Goal: Transaction & Acquisition: Purchase product/service

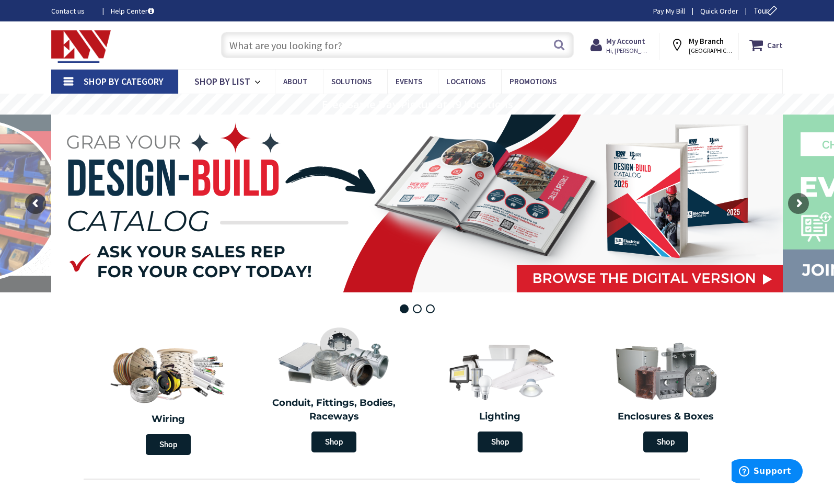
click at [254, 49] on input "text" at bounding box center [397, 45] width 353 height 26
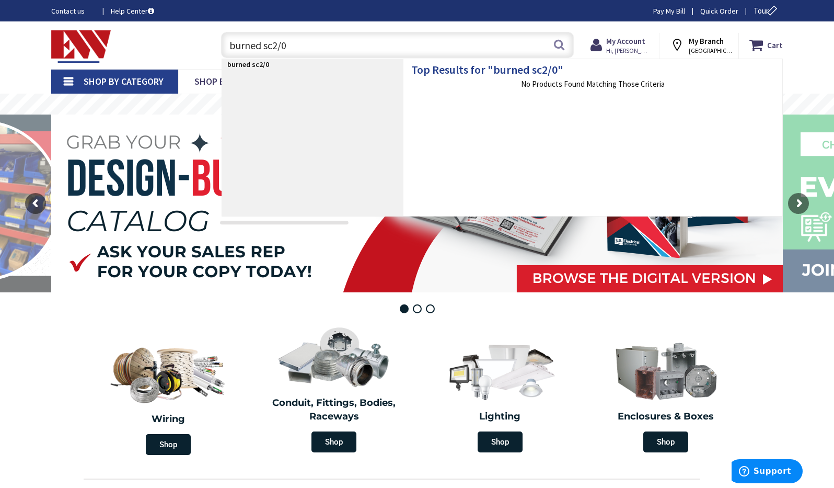
click at [260, 43] on input "burned sc2/0" at bounding box center [397, 45] width 353 height 26
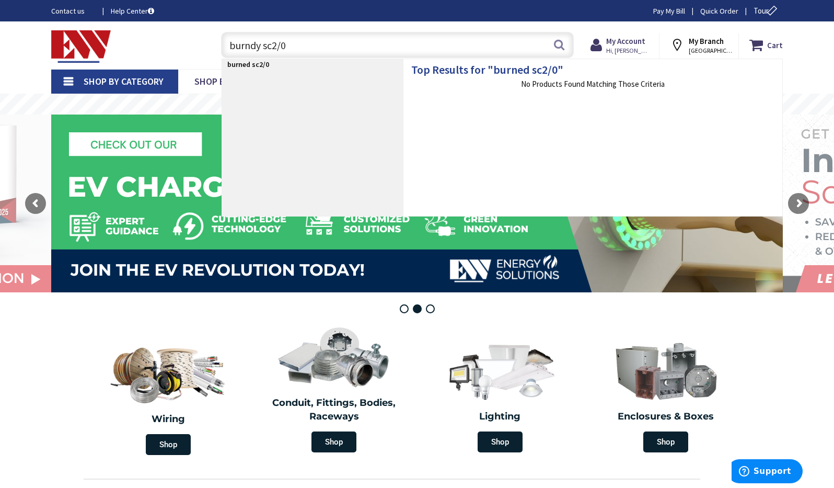
click at [289, 48] on input "burndy sc2/0" at bounding box center [397, 45] width 353 height 26
click at [272, 45] on input "burndy sc2/0" at bounding box center [397, 45] width 353 height 26
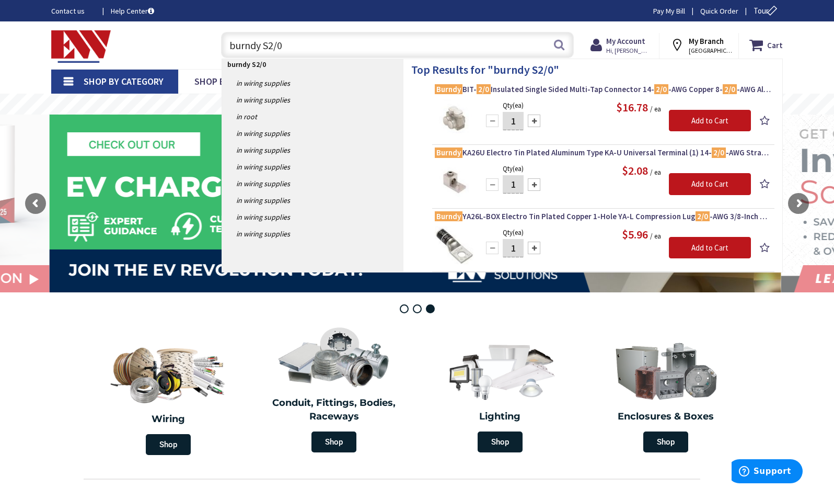
type input "burndy SC2/0"
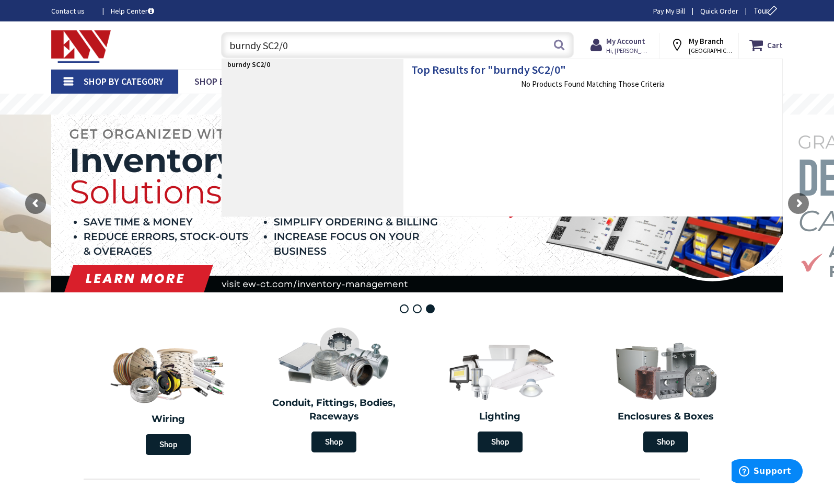
click at [294, 45] on input "burndy SC2/0" at bounding box center [397, 45] width 353 height 26
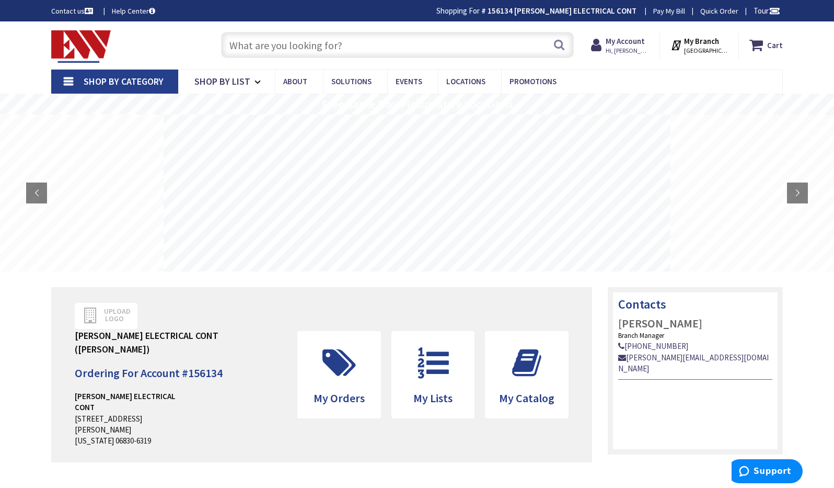
click at [349, 45] on input "text" at bounding box center [397, 45] width 353 height 26
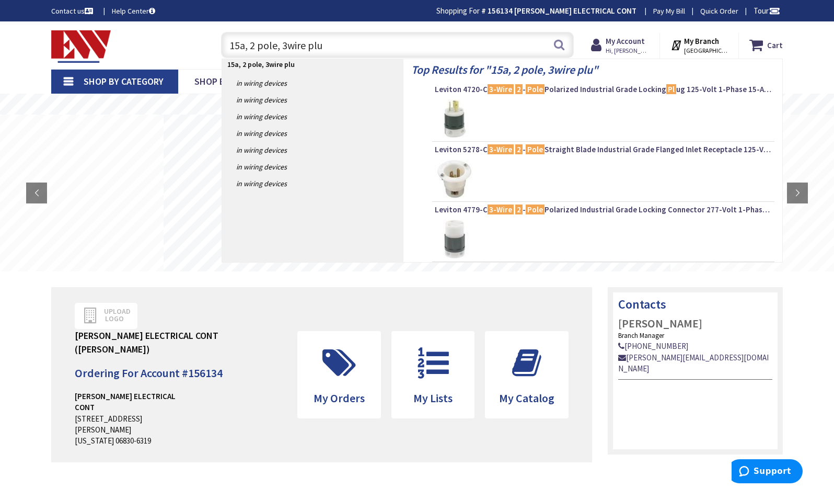
type input "15a, 2 pole, 3wire plug"
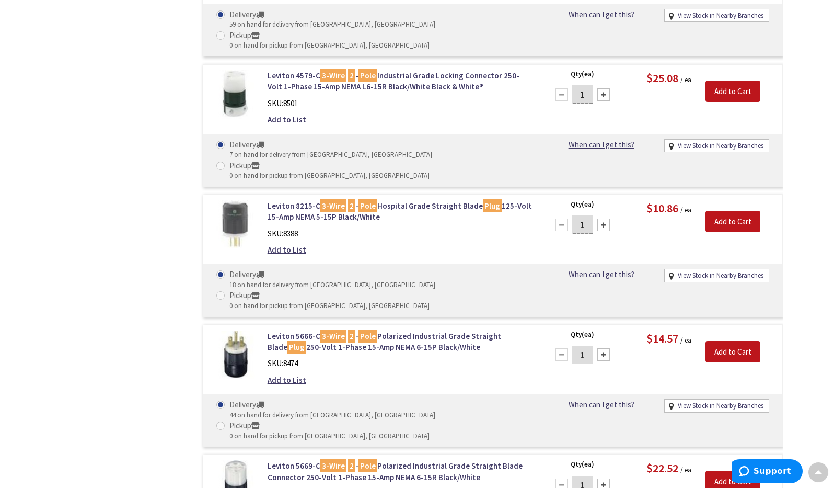
scroll to position [763, 0]
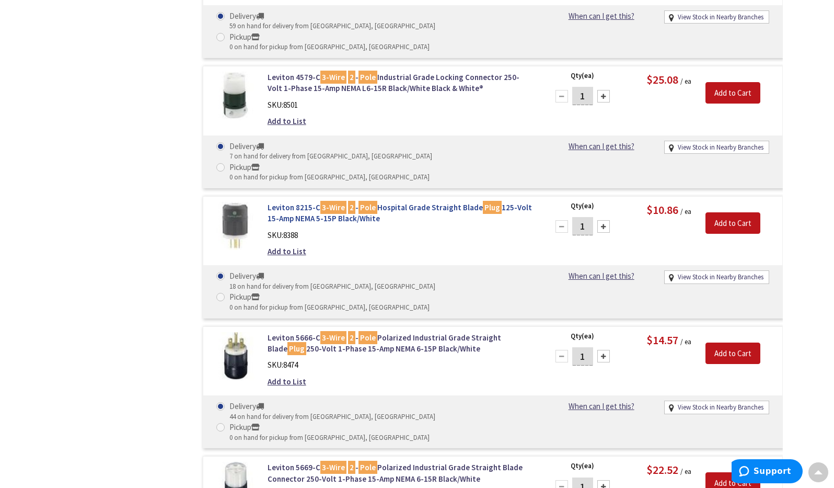
click at [407, 202] on link "Leviton 8215-C 3-Wire 2 - Pole Hospital Grade Straight Blade Plug 125-Volt 15-A…" at bounding box center [401, 213] width 266 height 22
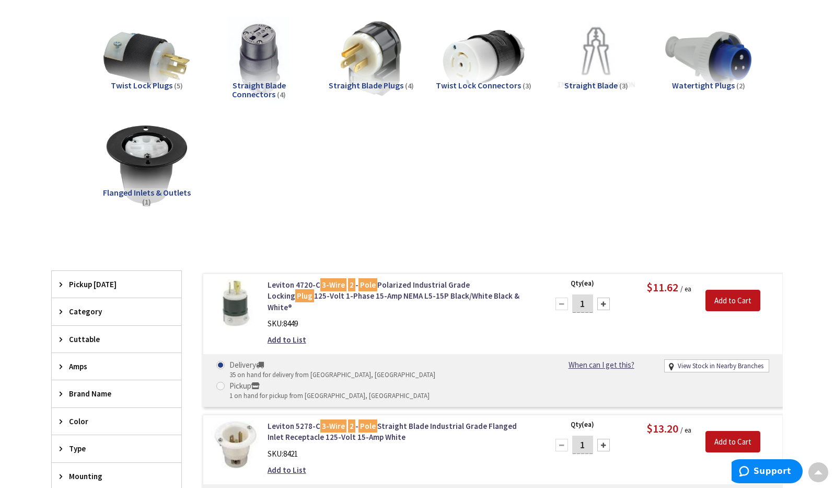
scroll to position [144, 0]
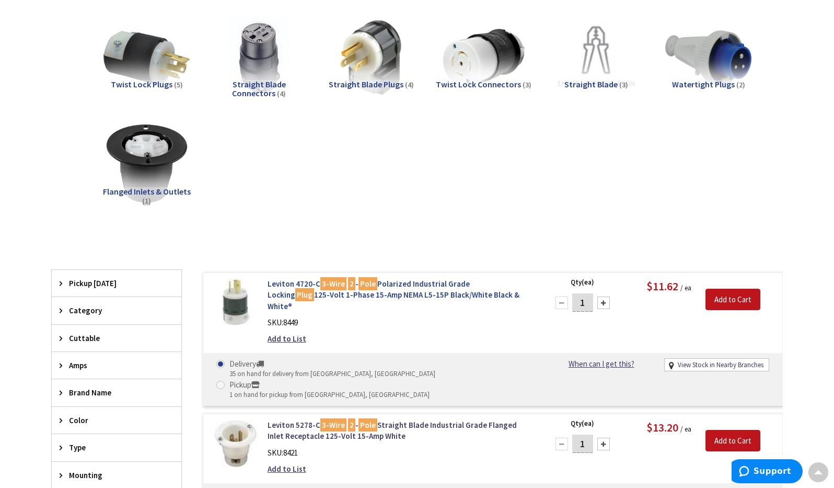
click at [387, 283] on link "Leviton 4720-C 3-Wire 2 - Pole Polarized Industrial Grade Locking Plug 125-Volt…" at bounding box center [401, 294] width 266 height 33
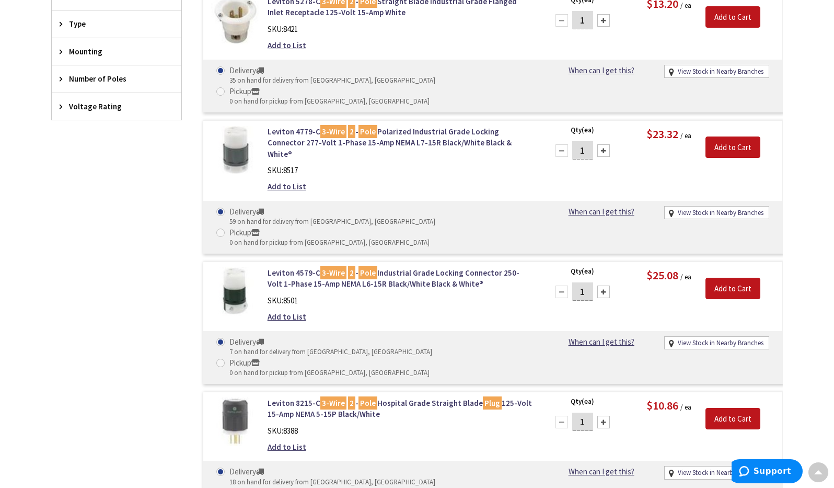
scroll to position [585, 0]
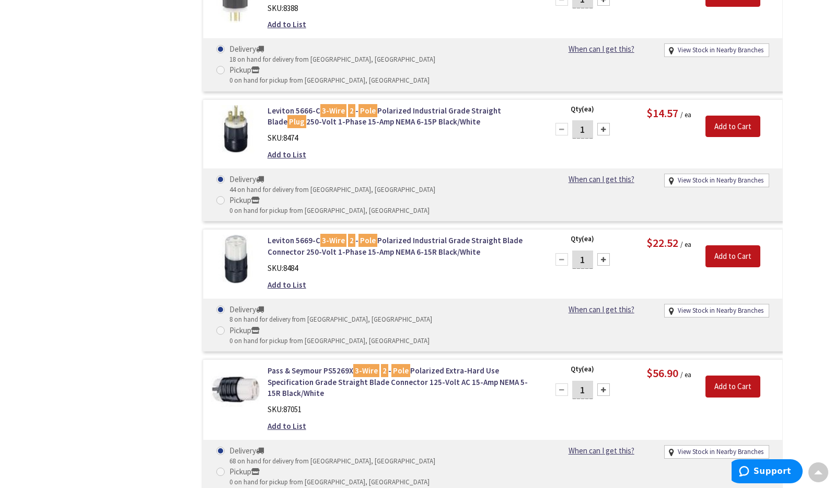
scroll to position [995, 0]
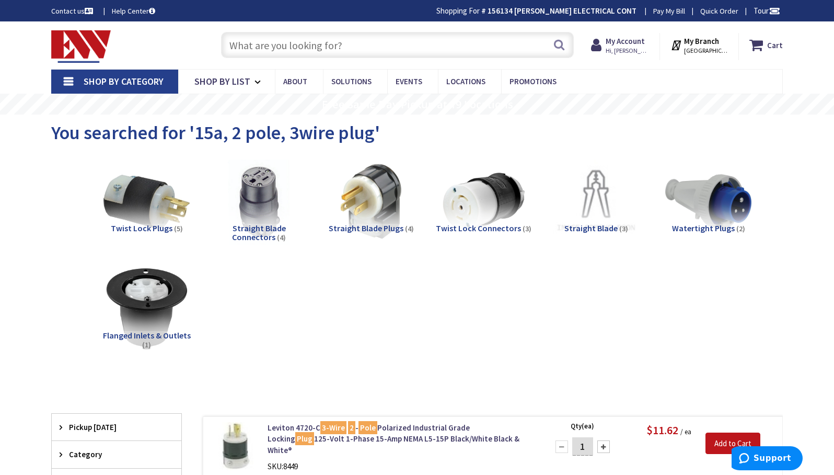
click at [278, 38] on input "text" at bounding box center [397, 45] width 353 height 26
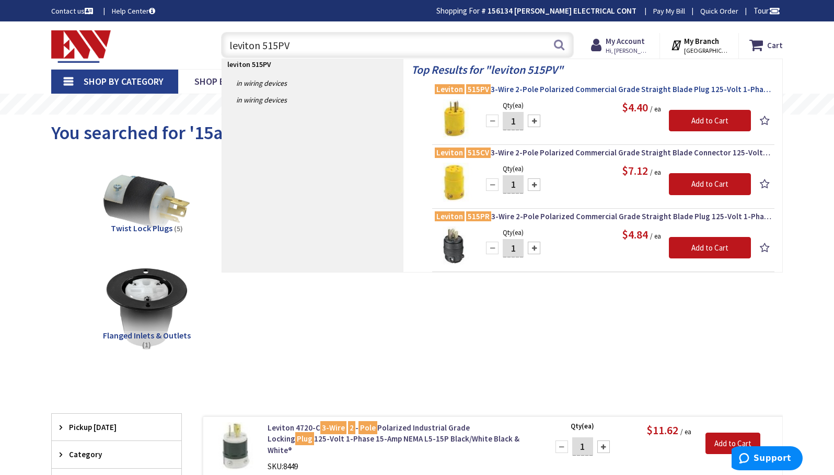
type input "leviton 515PV"
click at [554, 89] on span "Leviton 515PV 3-Wire 2-Pole Polarized Commercial Grade Straight Blade Plug 125-…" at bounding box center [603, 89] width 337 height 10
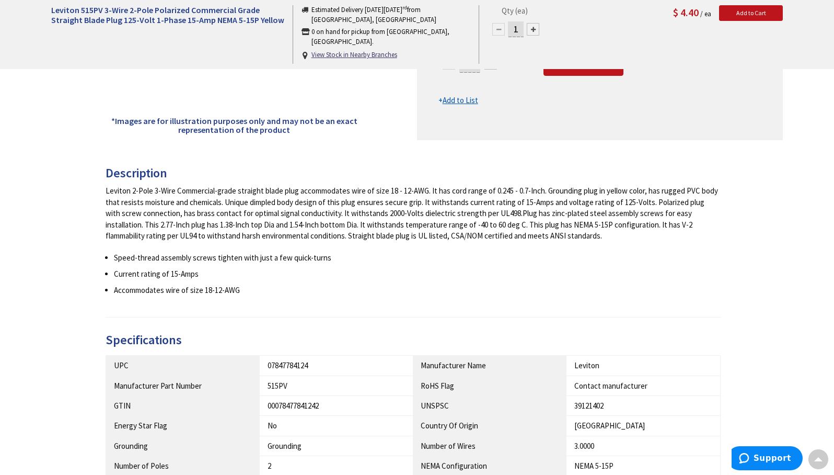
scroll to position [347, 0]
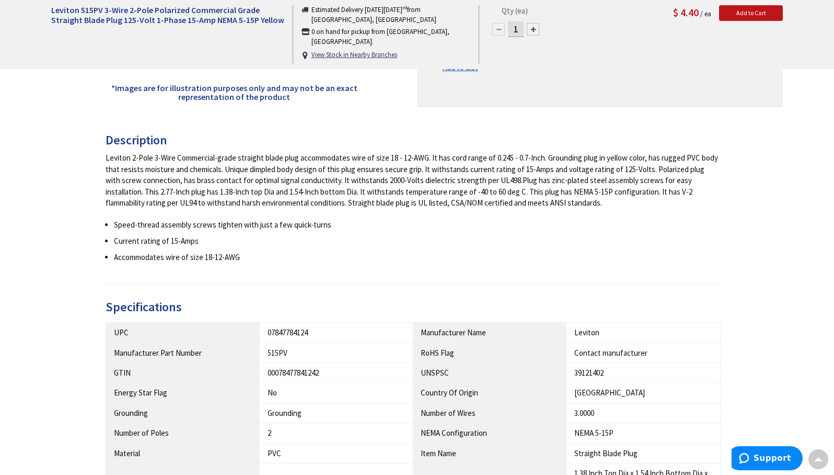
click at [264, 246] on ul "Speed-thread assembly screws tighten with just a few quick-turns Current rating…" at bounding box center [413, 241] width 615 height 44
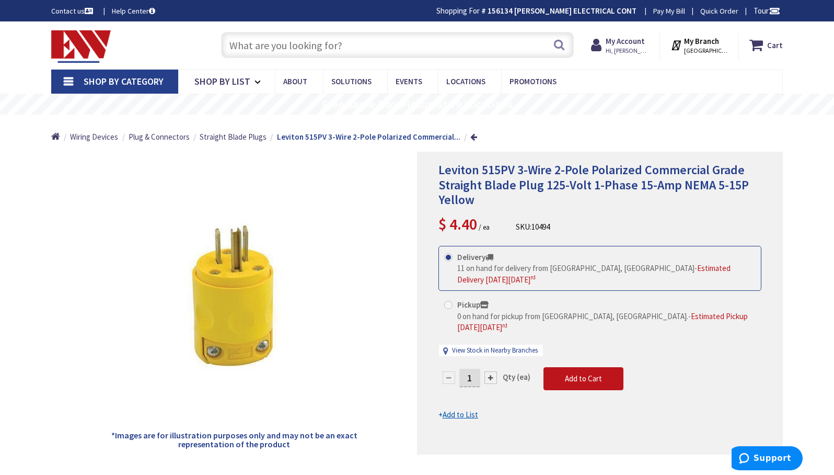
scroll to position [0, 0]
click at [253, 42] on input "text" at bounding box center [397, 45] width 353 height 26
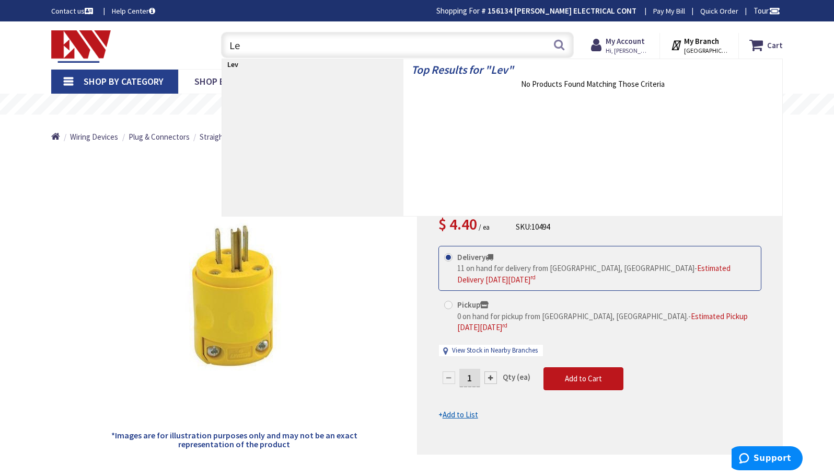
type input "L"
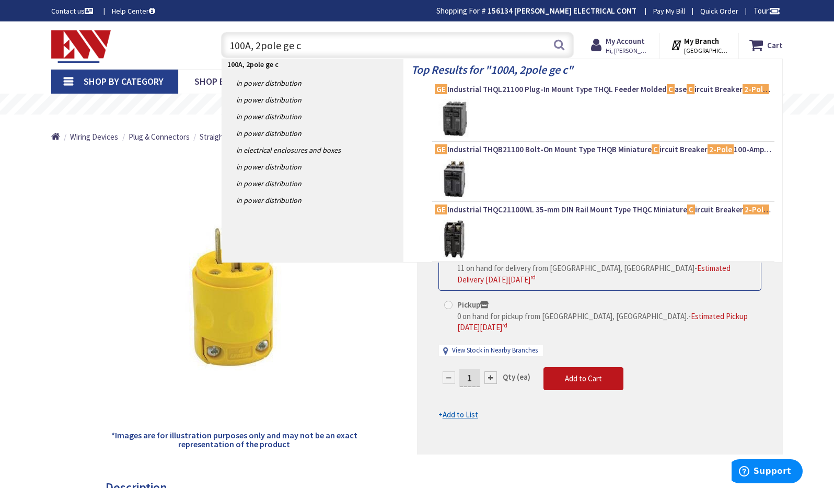
type input "100A, 2pole ge cb"
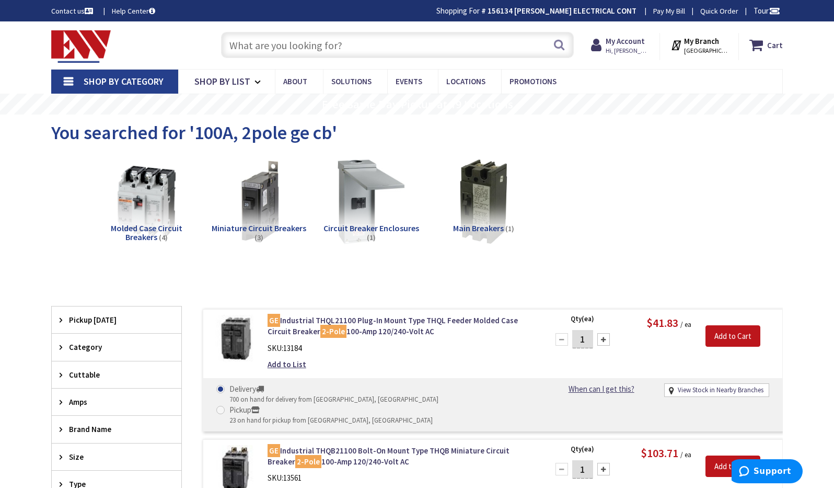
click at [328, 46] on input "text" at bounding box center [397, 45] width 353 height 26
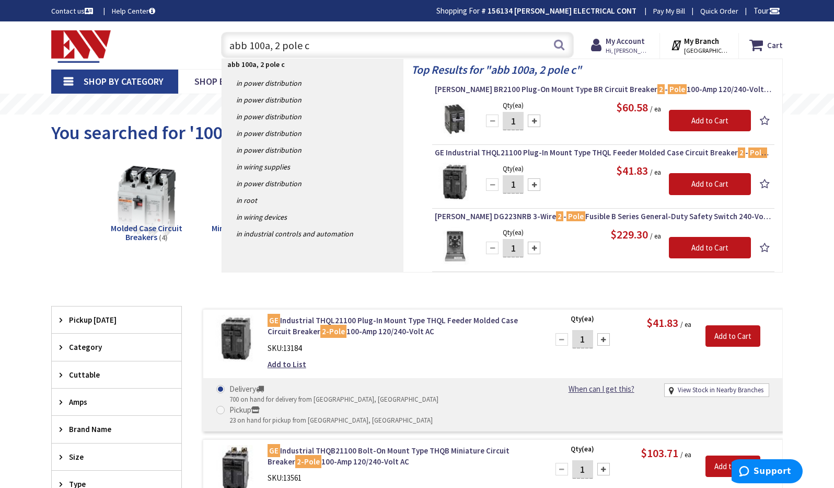
type input "abb 100a, 2 pole cb"
